Goal: Task Accomplishment & Management: Manage account settings

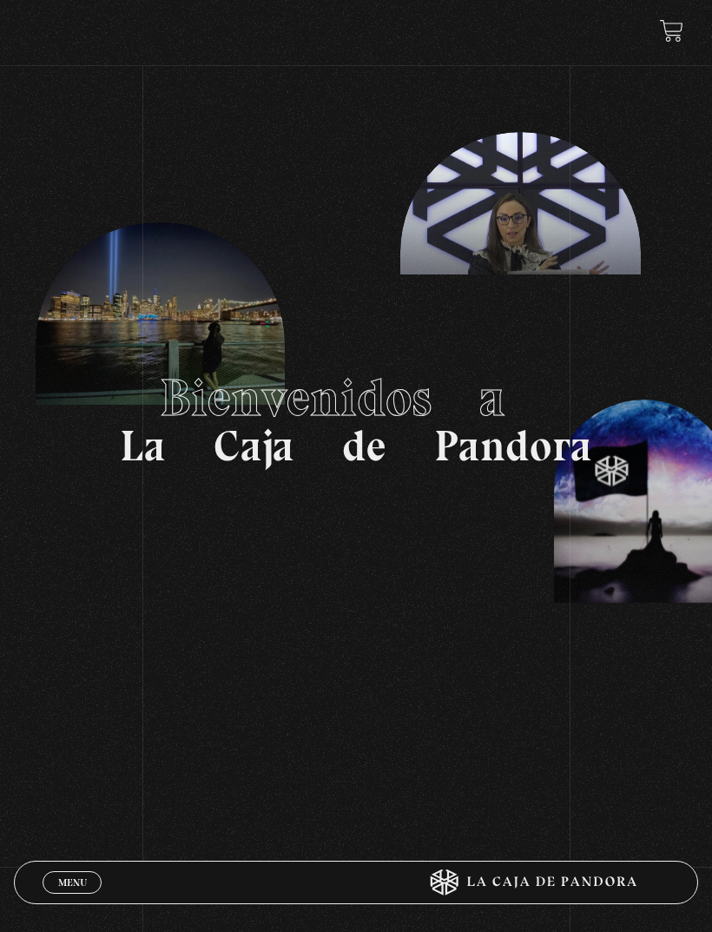
click at [56, 874] on link "Menu Cerrar" at bounding box center [72, 882] width 59 height 23
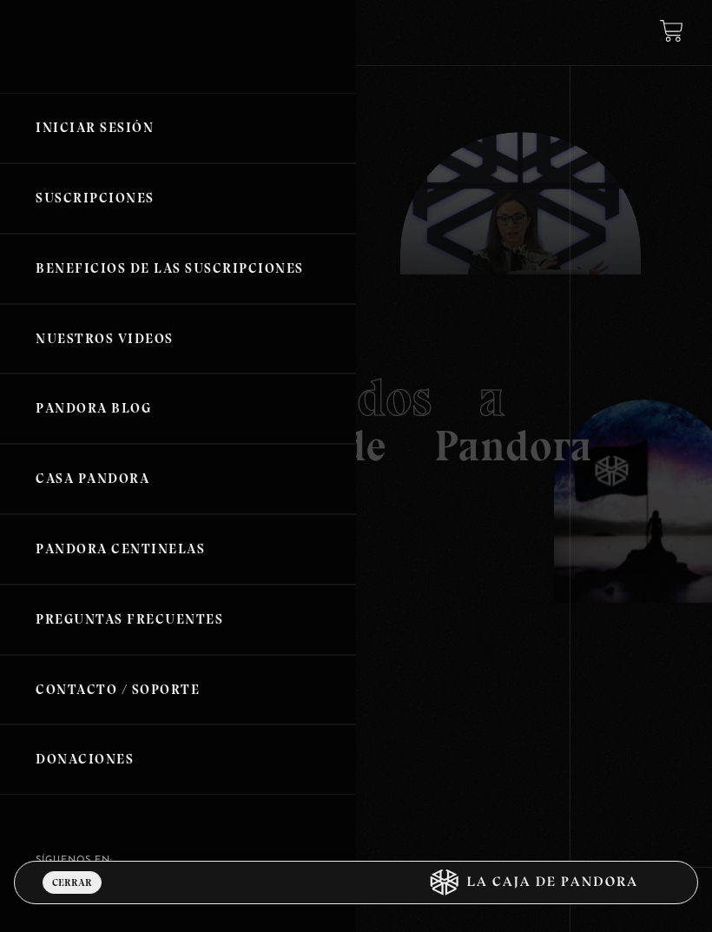
click at [128, 130] on link "Iniciar Sesión" at bounding box center [178, 128] width 356 height 70
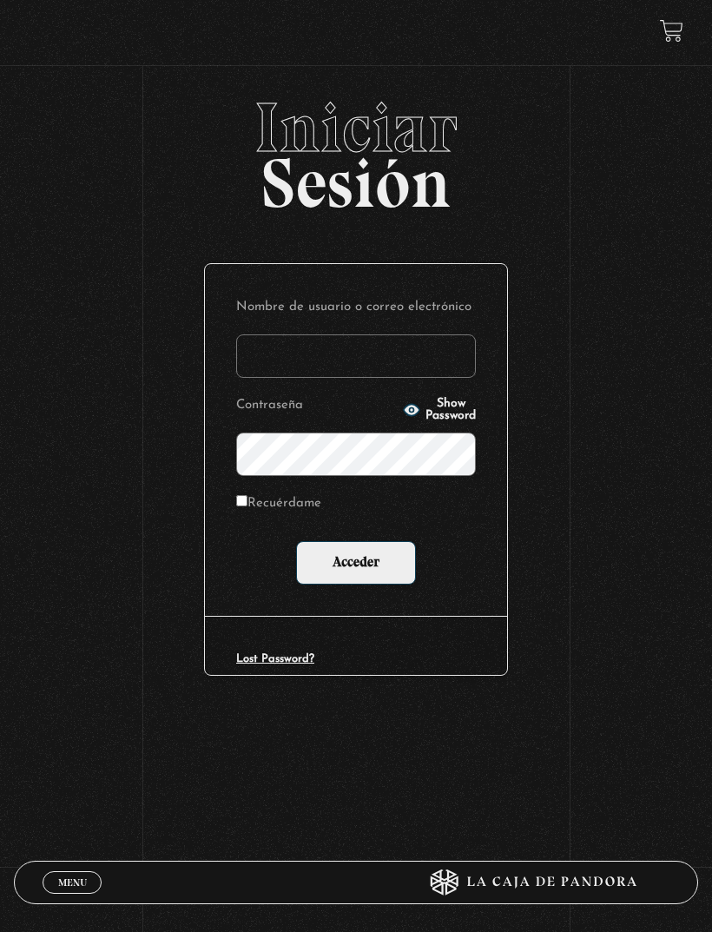
type input "maguvin2001@gmail.com"
click at [356, 565] on input "Acceder" at bounding box center [356, 562] width 120 height 43
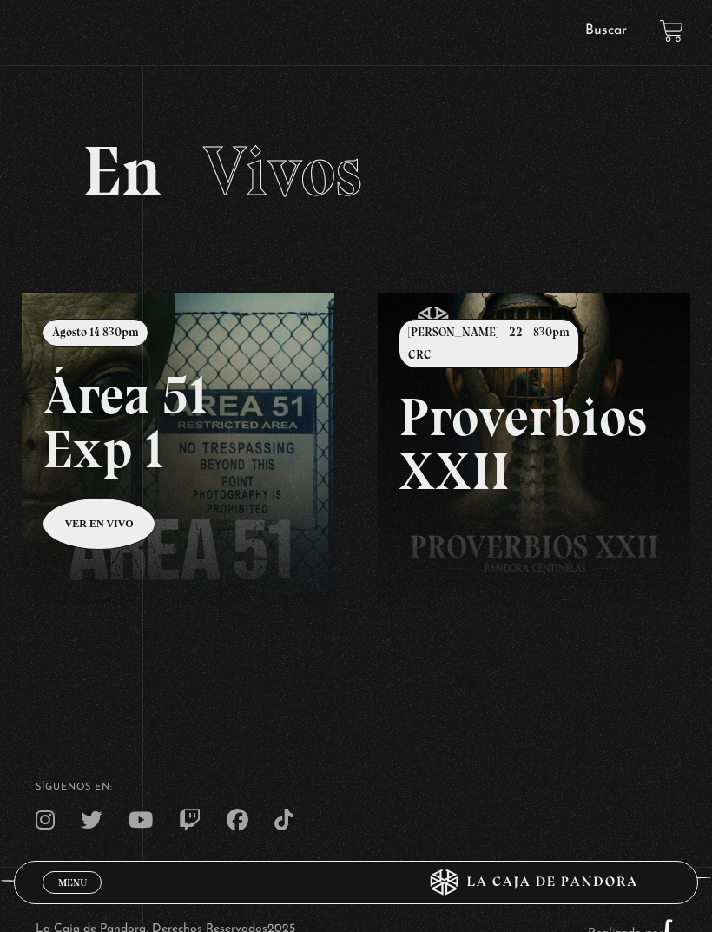
click at [104, 528] on link at bounding box center [378, 759] width 712 height 932
